Goal: Task Accomplishment & Management: Complete application form

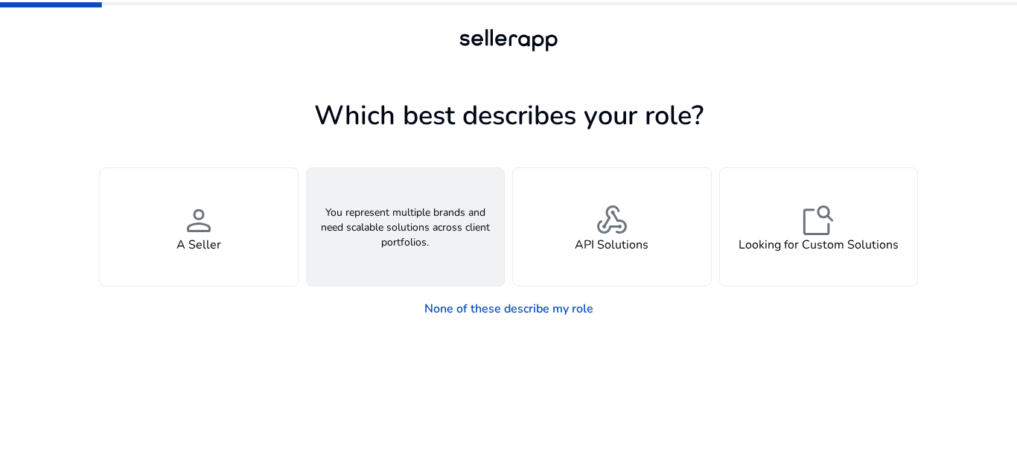
click at [370, 220] on div "groups An Agency" at bounding box center [406, 227] width 198 height 118
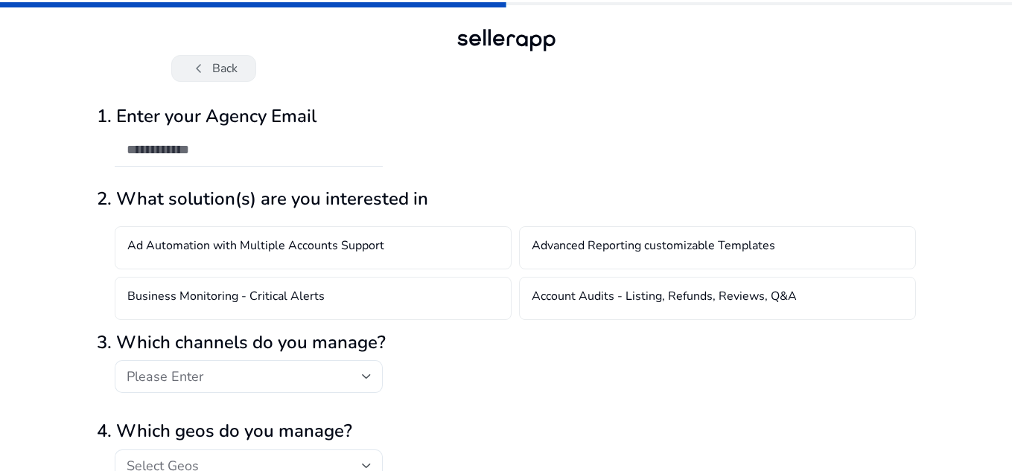
click at [217, 73] on button "chevron_left Back" at bounding box center [213, 68] width 85 height 27
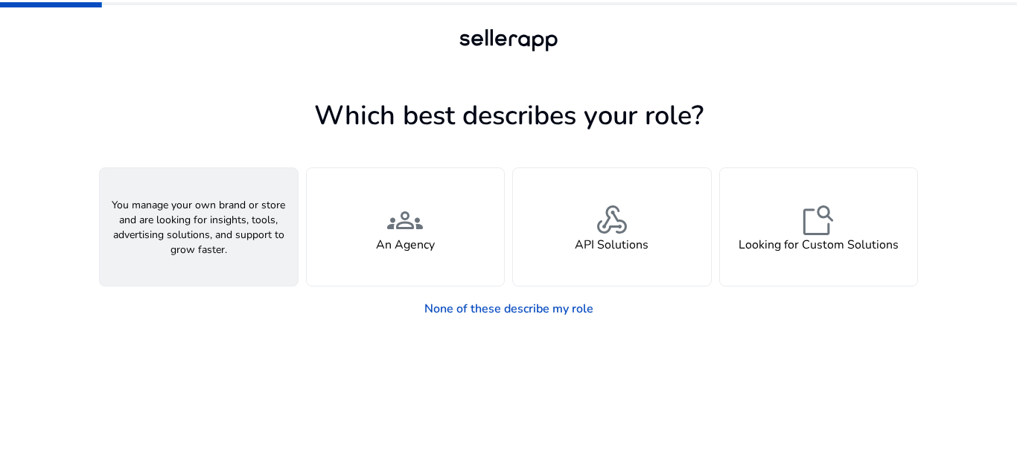
click at [208, 197] on div "person A Seller" at bounding box center [199, 227] width 198 height 118
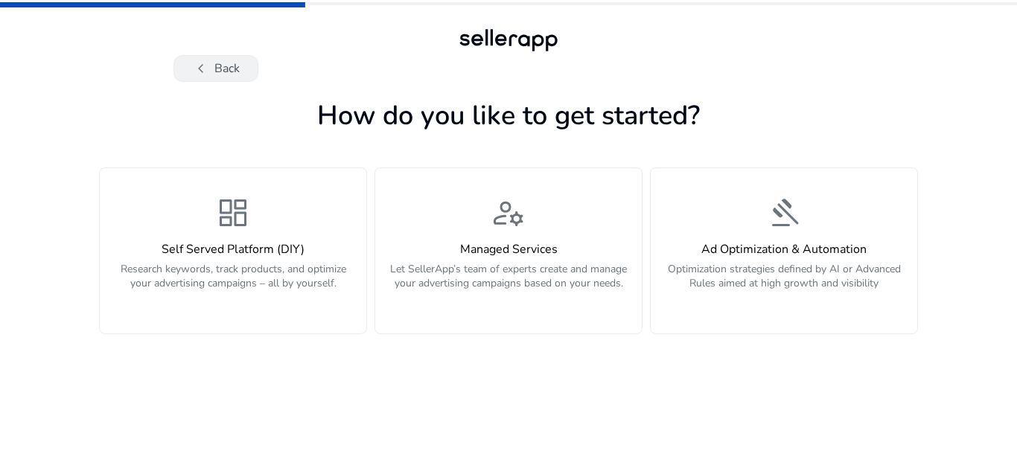
click at [206, 55] on button "chevron_left Back" at bounding box center [216, 68] width 85 height 27
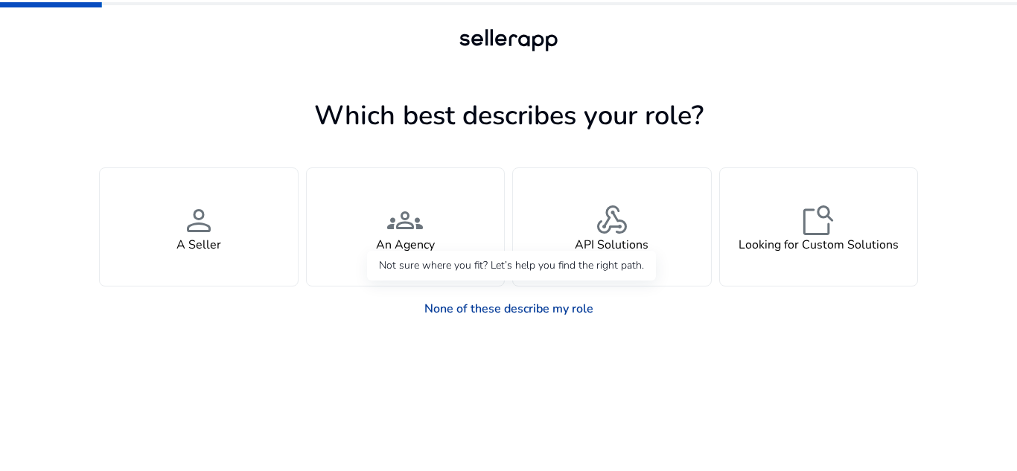
click at [565, 308] on link "None of these describe my role" at bounding box center [509, 309] width 193 height 30
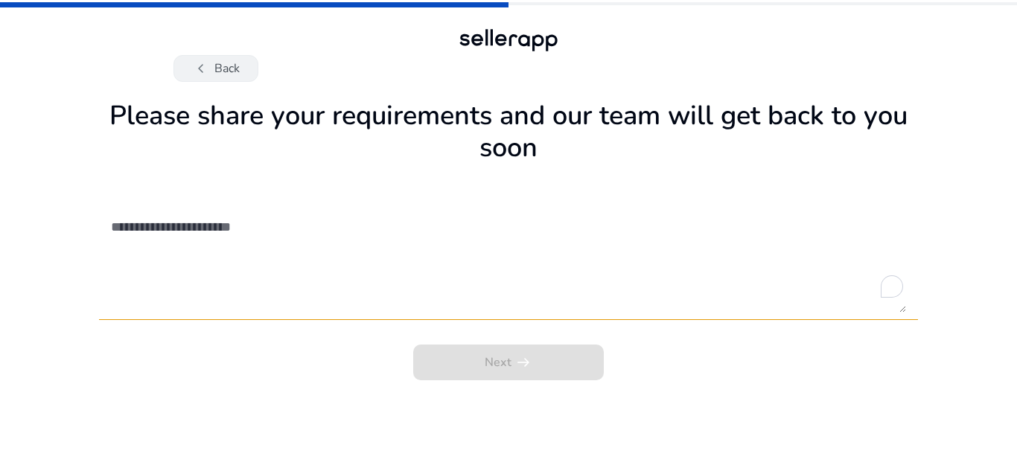
click at [224, 69] on button "chevron_left Back" at bounding box center [216, 68] width 85 height 27
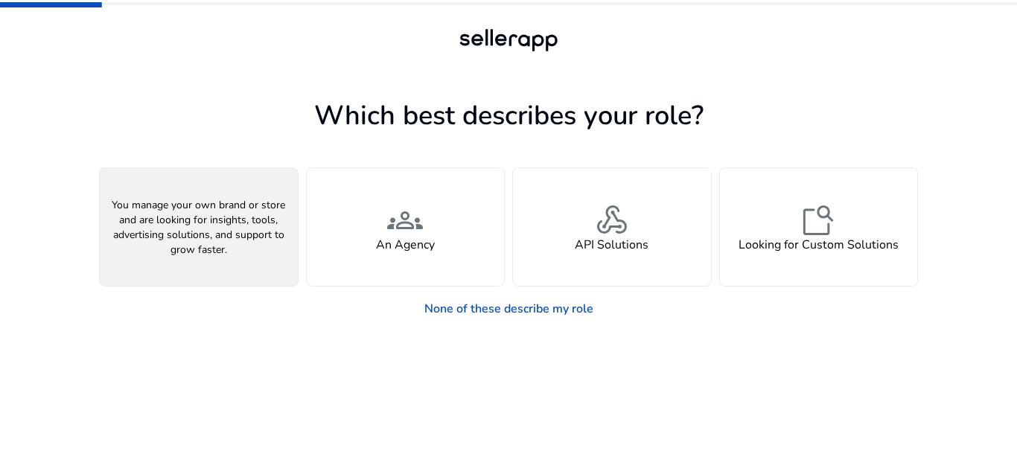
click at [211, 198] on div "person A Seller" at bounding box center [199, 227] width 198 height 118
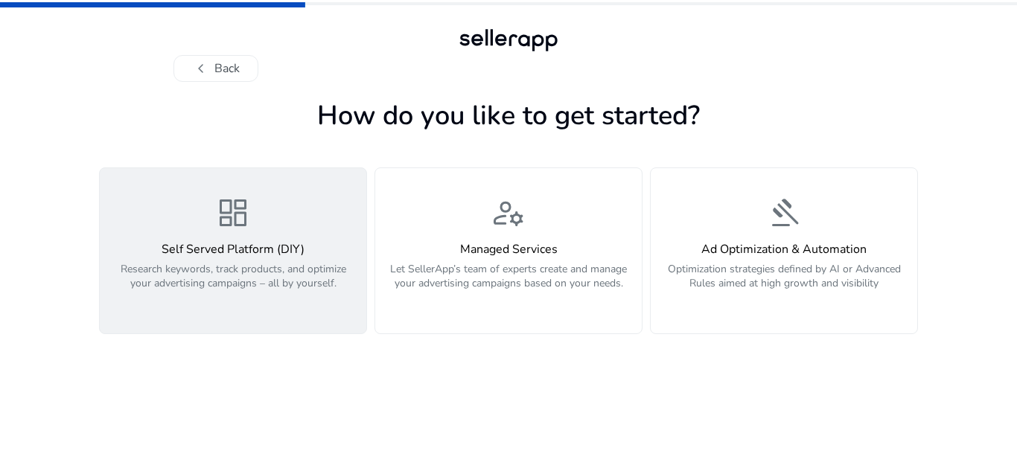
click at [271, 238] on div "dashboard Self Served Platform (DIY) Research keywords, track products, and opt…" at bounding box center [233, 251] width 249 height 112
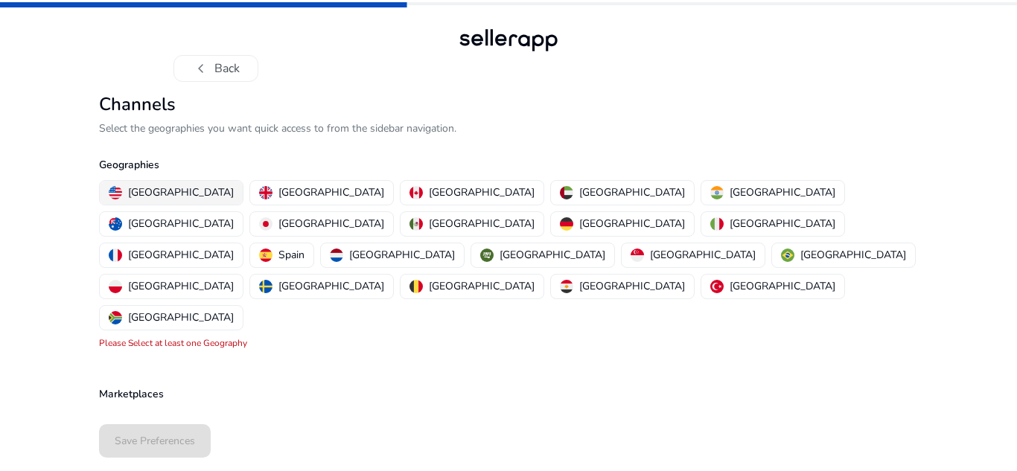
click at [158, 185] on p "United States" at bounding box center [181, 193] width 106 height 16
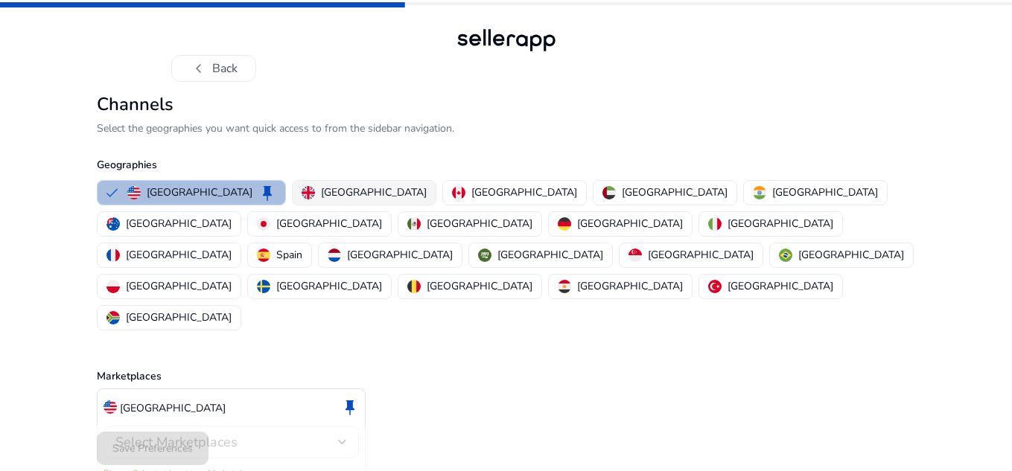
click at [321, 185] on p "United Kingdom" at bounding box center [374, 193] width 106 height 16
